Goal: Download file/media

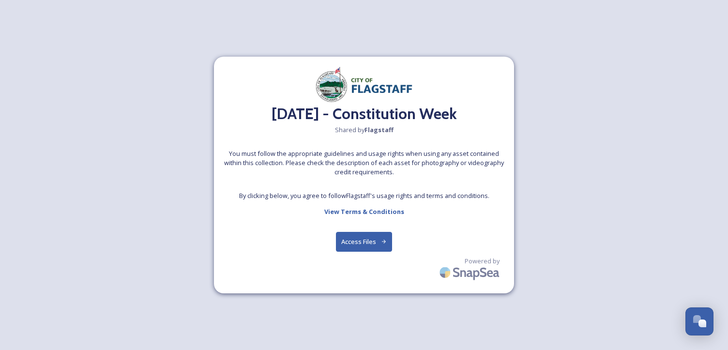
click at [365, 243] on button "Access Files" at bounding box center [364, 242] width 57 height 20
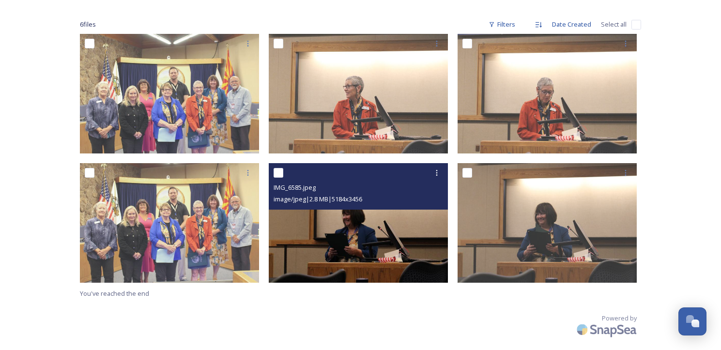
scroll to position [95, 0]
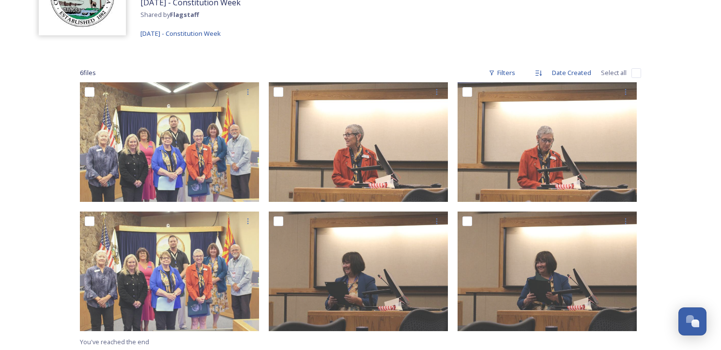
click at [104, 68] on div "6 file s Filters Date Created Select all" at bounding box center [360, 72] width 561 height 19
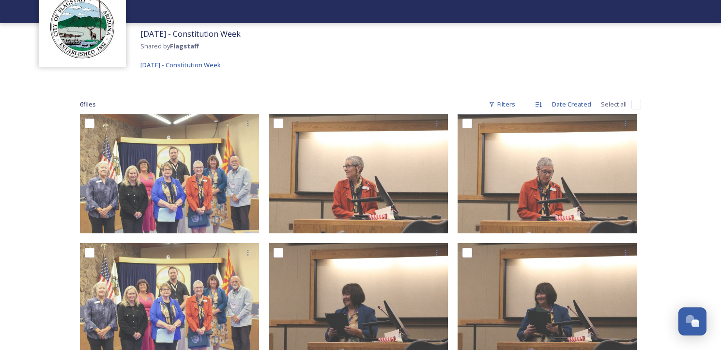
scroll to position [47, 0]
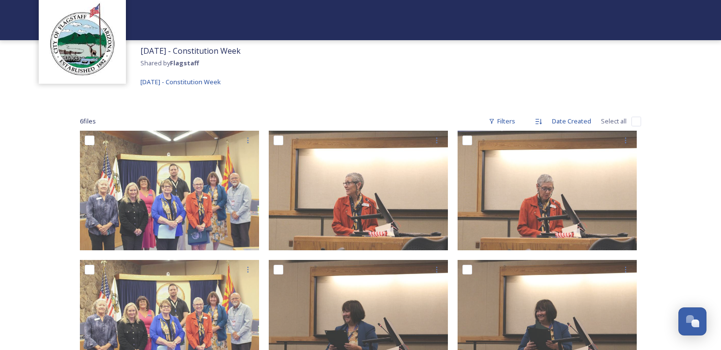
click at [613, 122] on span "Select all" at bounding box center [614, 121] width 26 height 9
click at [633, 120] on input "checkbox" at bounding box center [636, 122] width 10 height 10
checkbox input "true"
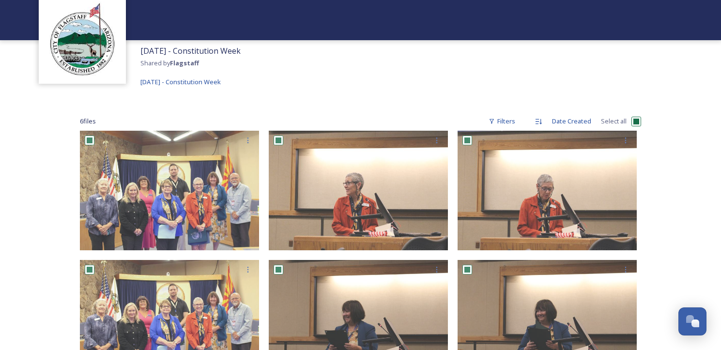
checkbox input "true"
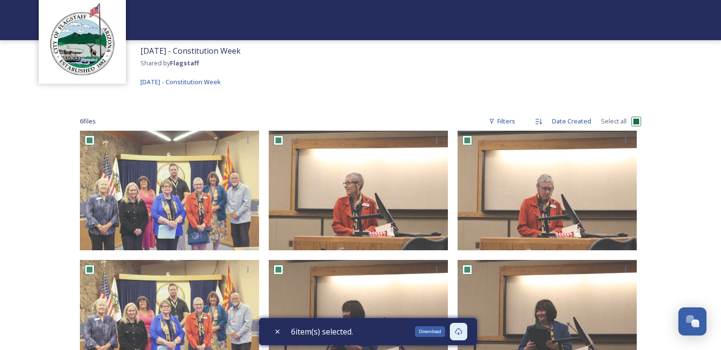
click at [462, 329] on icon at bounding box center [458, 331] width 7 height 7
